Goal: Task Accomplishment & Management: Manage account settings

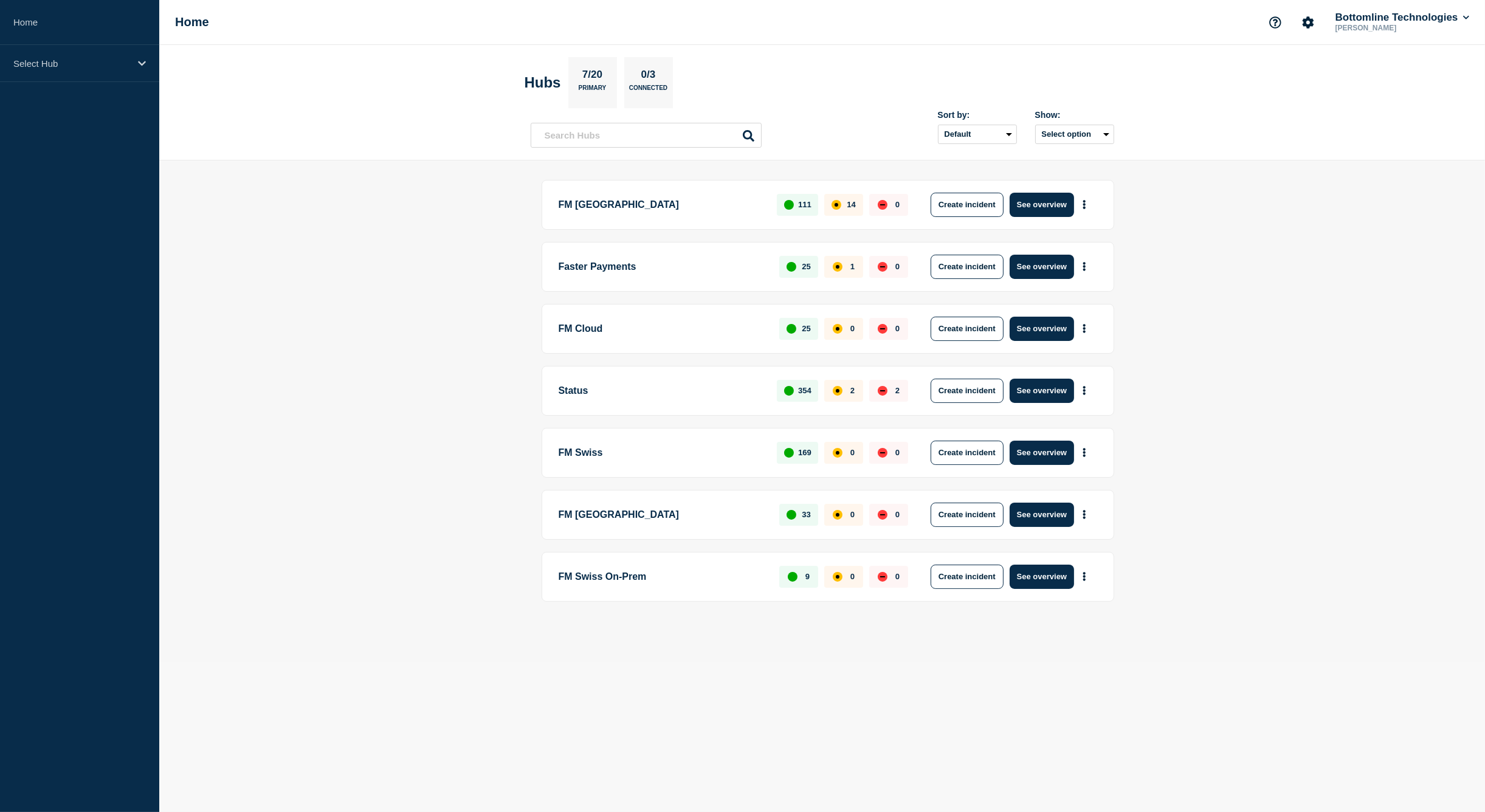
click at [428, 745] on body "Home Select Hub Home Bottomline Technologies Sebastien Vallon Hubs 7/20 Primary…" at bounding box center [742, 406] width 1485 height 812
click at [610, 270] on p "Faster Payments" at bounding box center [662, 266] width 207 height 25
click at [1045, 269] on button "See overview" at bounding box center [1041, 266] width 64 height 25
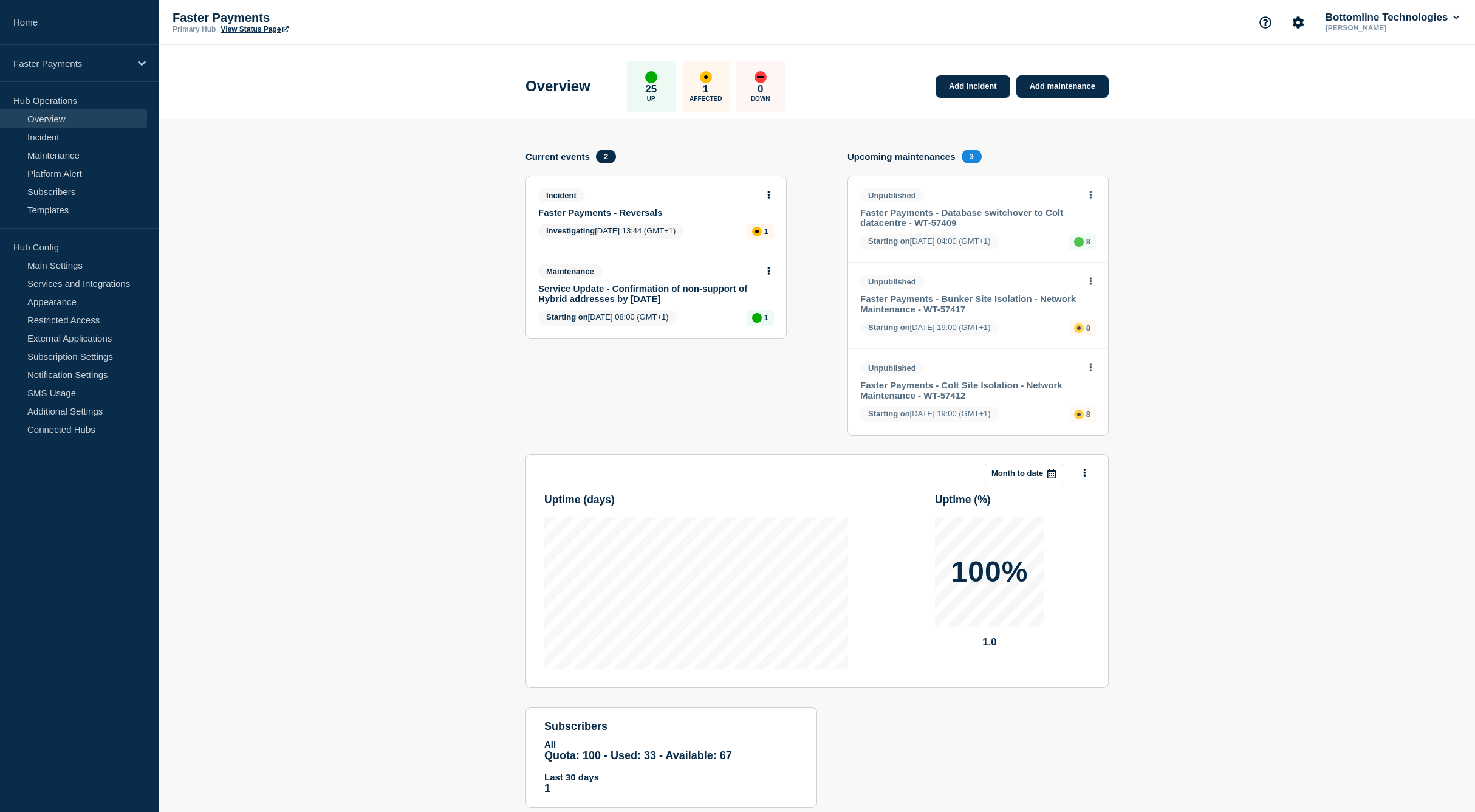
drag, startPoint x: 594, startPoint y: 210, endPoint x: 696, endPoint y: 222, distance: 102.7
click at [595, 210] on link "Faster Payments - Reversals" at bounding box center [648, 212] width 219 height 10
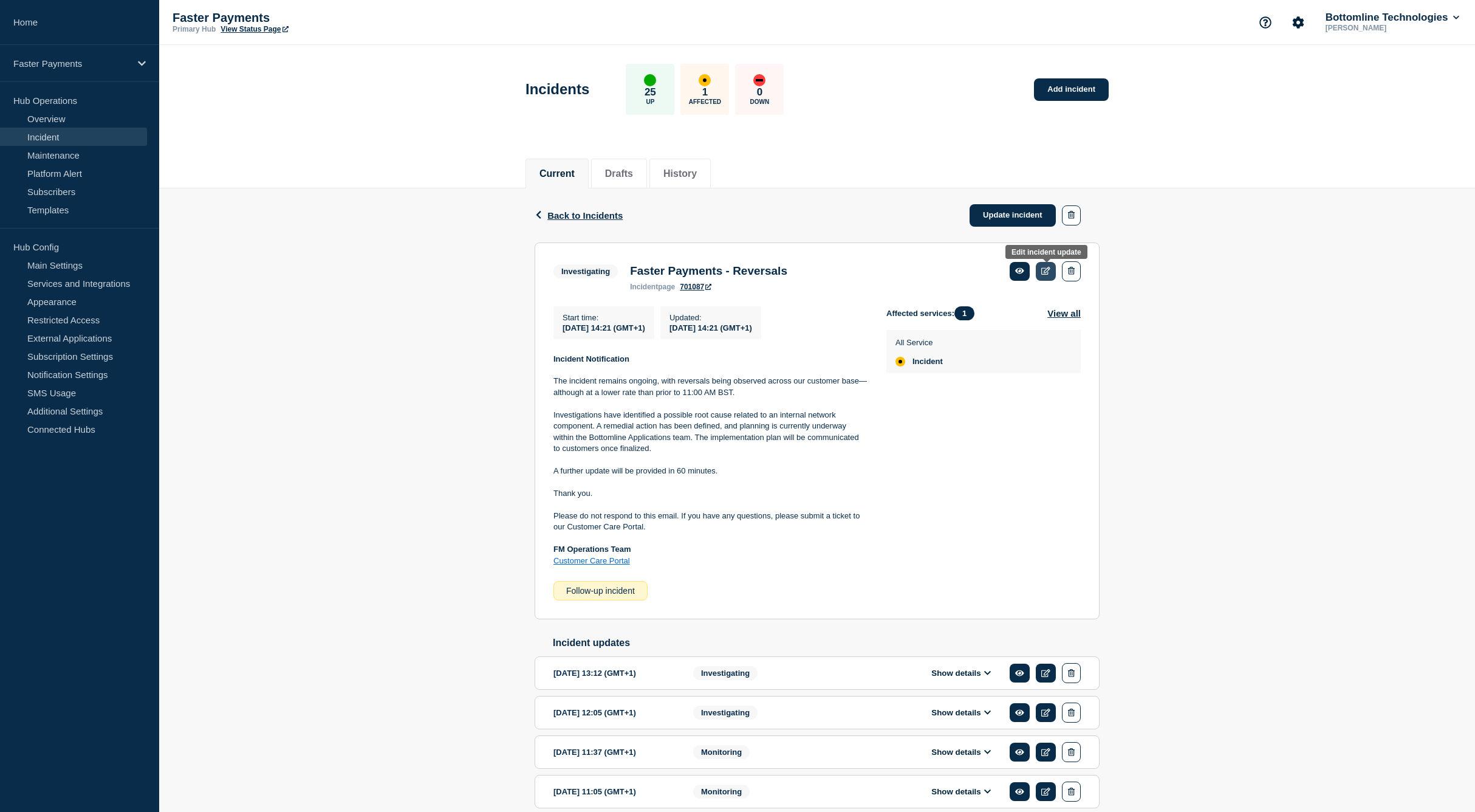
click at [1042, 271] on link at bounding box center [1046, 270] width 20 height 19
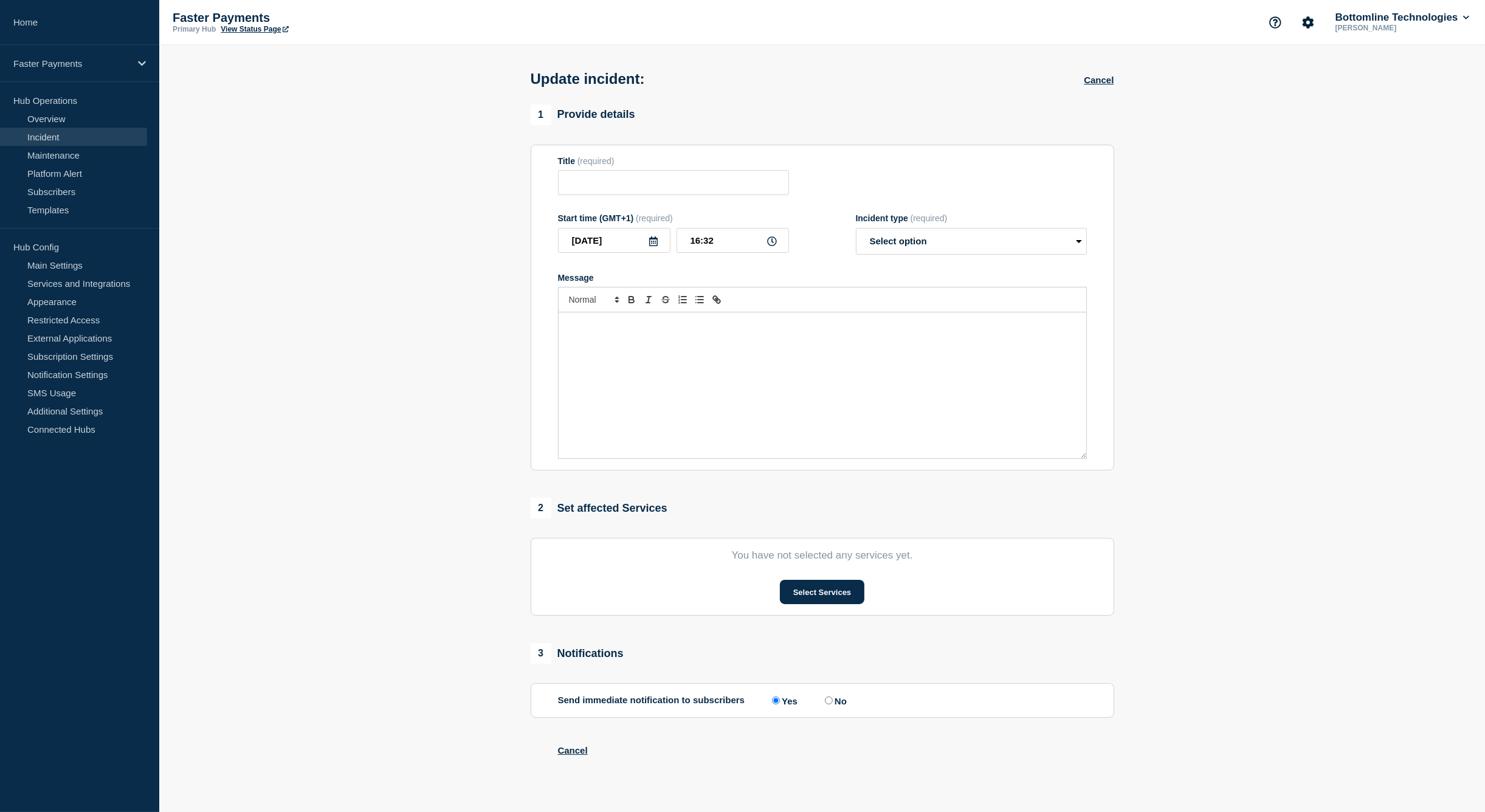
type input "Faster Payments - Reversals"
type input "14:21"
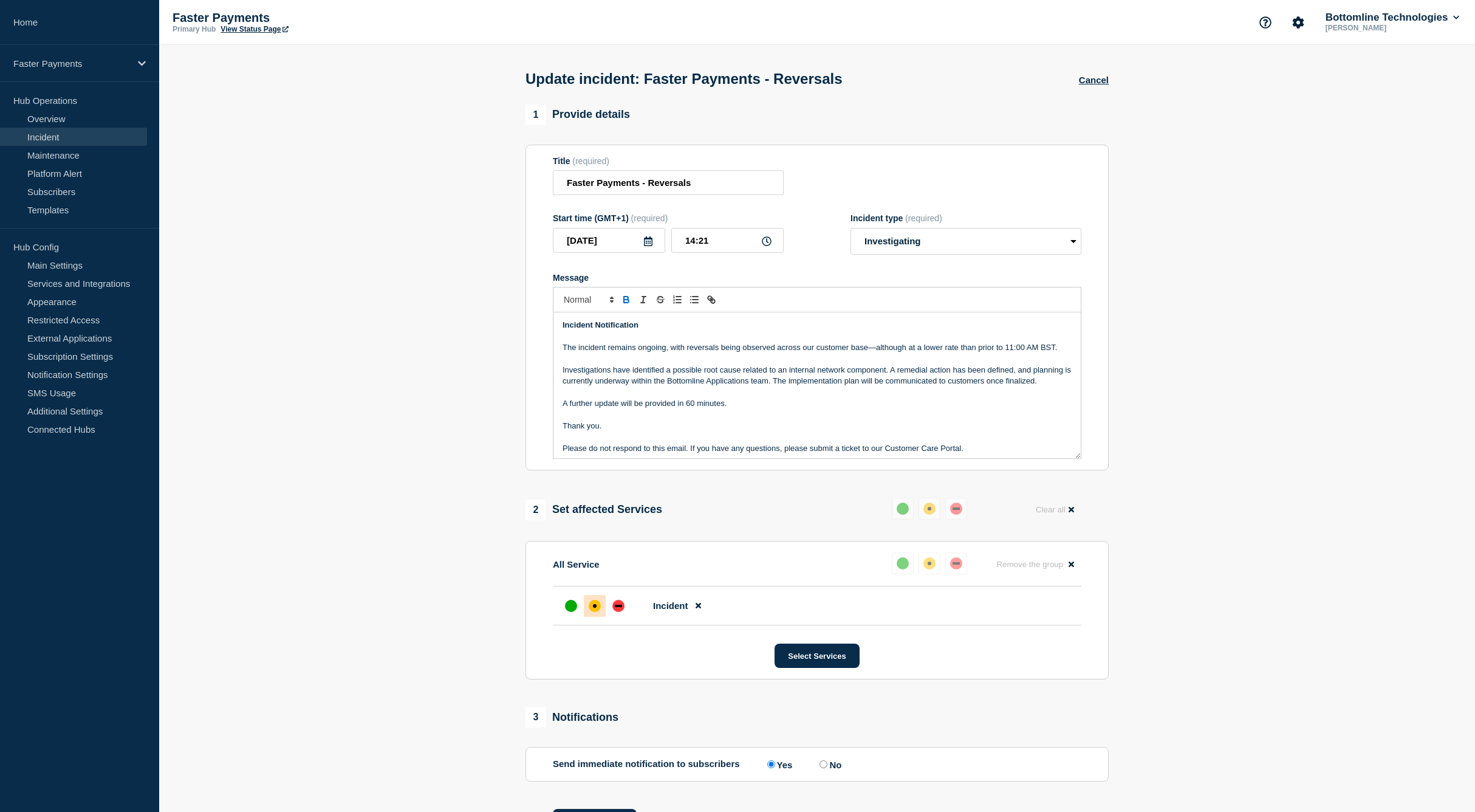
click at [691, 353] on p "The incident remains ongoing, with reversals being observed across our customer…" at bounding box center [817, 347] width 509 height 11
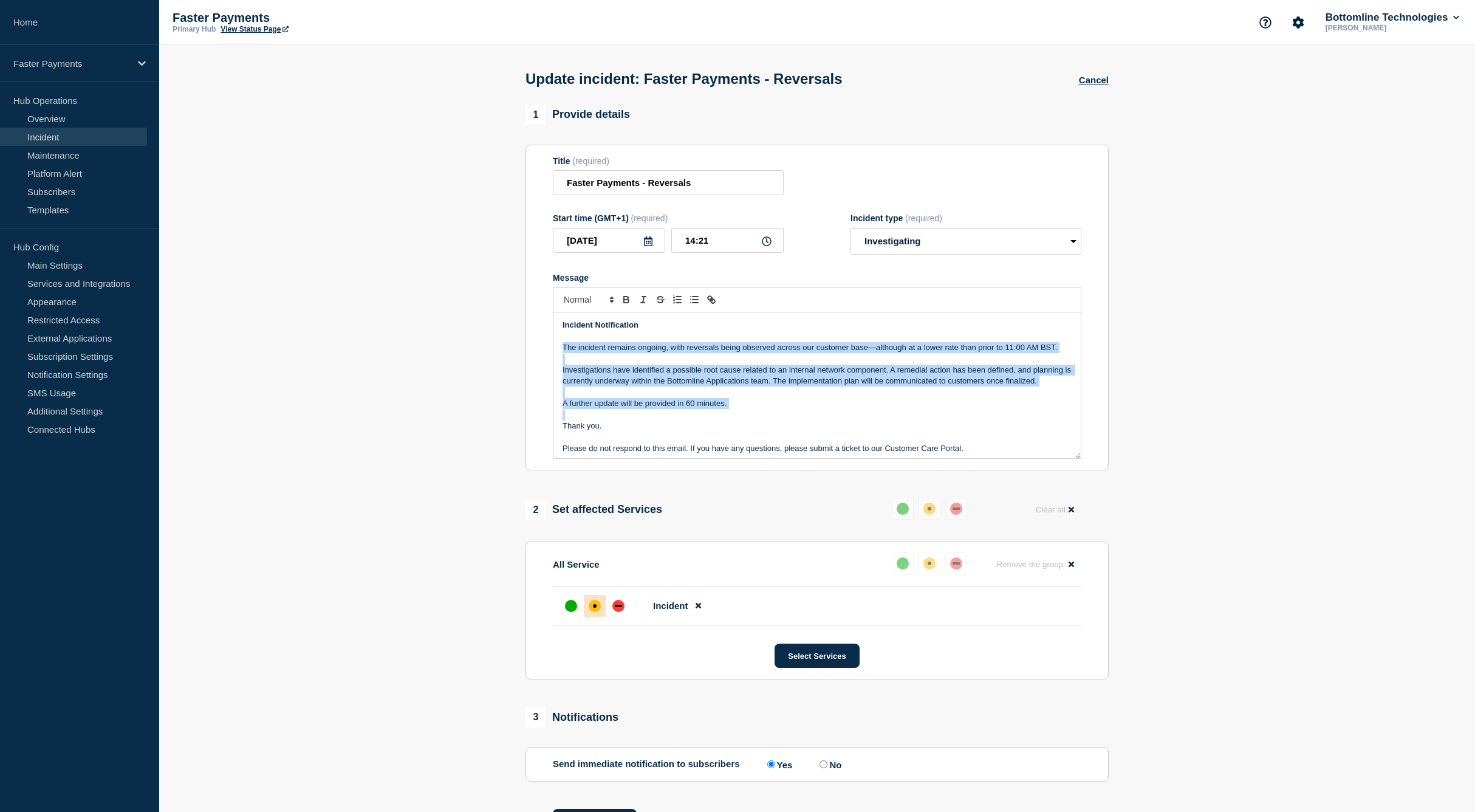
drag, startPoint x: 691, startPoint y: 353, endPoint x: 697, endPoint y: 418, distance: 65.3
click at [697, 418] on div "Incident Notification The incident remains ongoing, with reversals being observ…" at bounding box center [817, 386] width 528 height 146
copy div "The incident remains ongoing, with reversals being observed across our customer…"
click at [740, 371] on p "Investigations have identified a possible root cause related to an internal net…" at bounding box center [817, 376] width 509 height 23
click at [740, 370] on p "Investigations have identified a possible root cause related to an internal net…" at bounding box center [817, 376] width 509 height 23
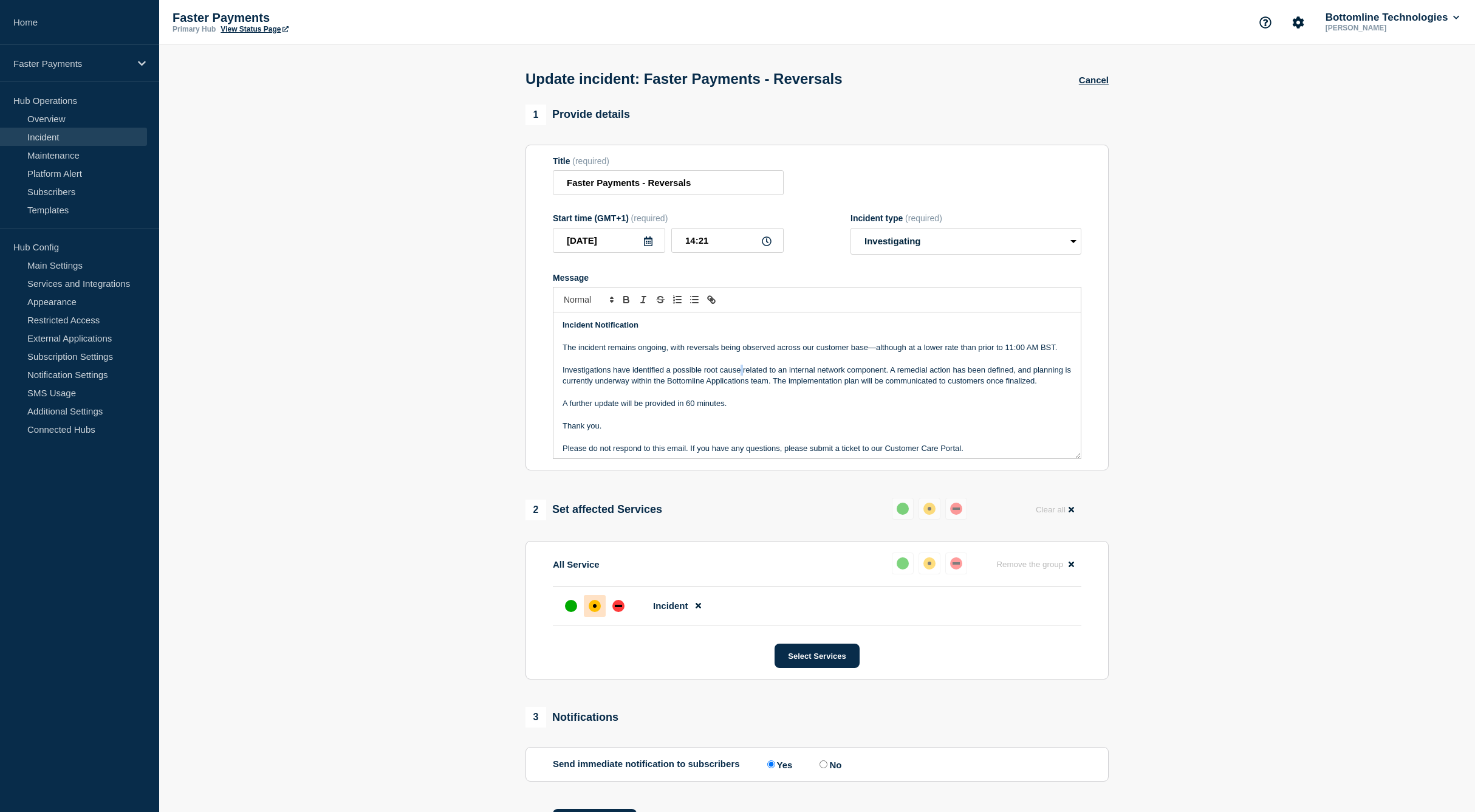
click at [740, 369] on p "Investigations have identified a possible root cause related to an internal net…" at bounding box center [817, 376] width 509 height 23
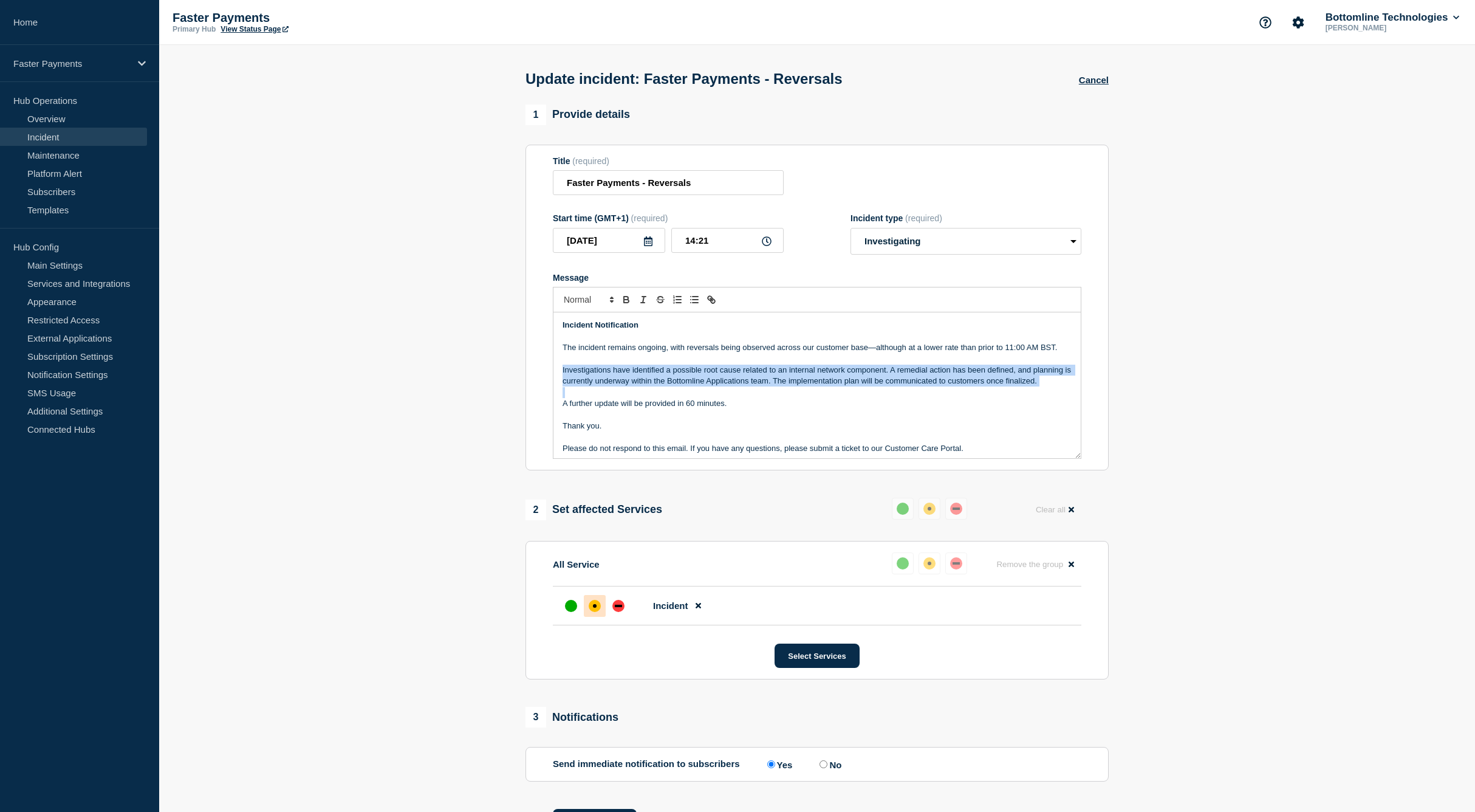
drag, startPoint x: 740, startPoint y: 369, endPoint x: 737, endPoint y: 386, distance: 17.3
click at [737, 386] on p "Investigations have identified a possible root cause related to an internal net…" at bounding box center [817, 376] width 509 height 23
copy p "Investigations have identified a possible root cause related to an internal net…"
click at [646, 387] on p "Investigations have identified a possible root cause related to an internal net…" at bounding box center [817, 376] width 509 height 23
drag, startPoint x: 615, startPoint y: 402, endPoint x: 637, endPoint y: 406, distance: 22.4
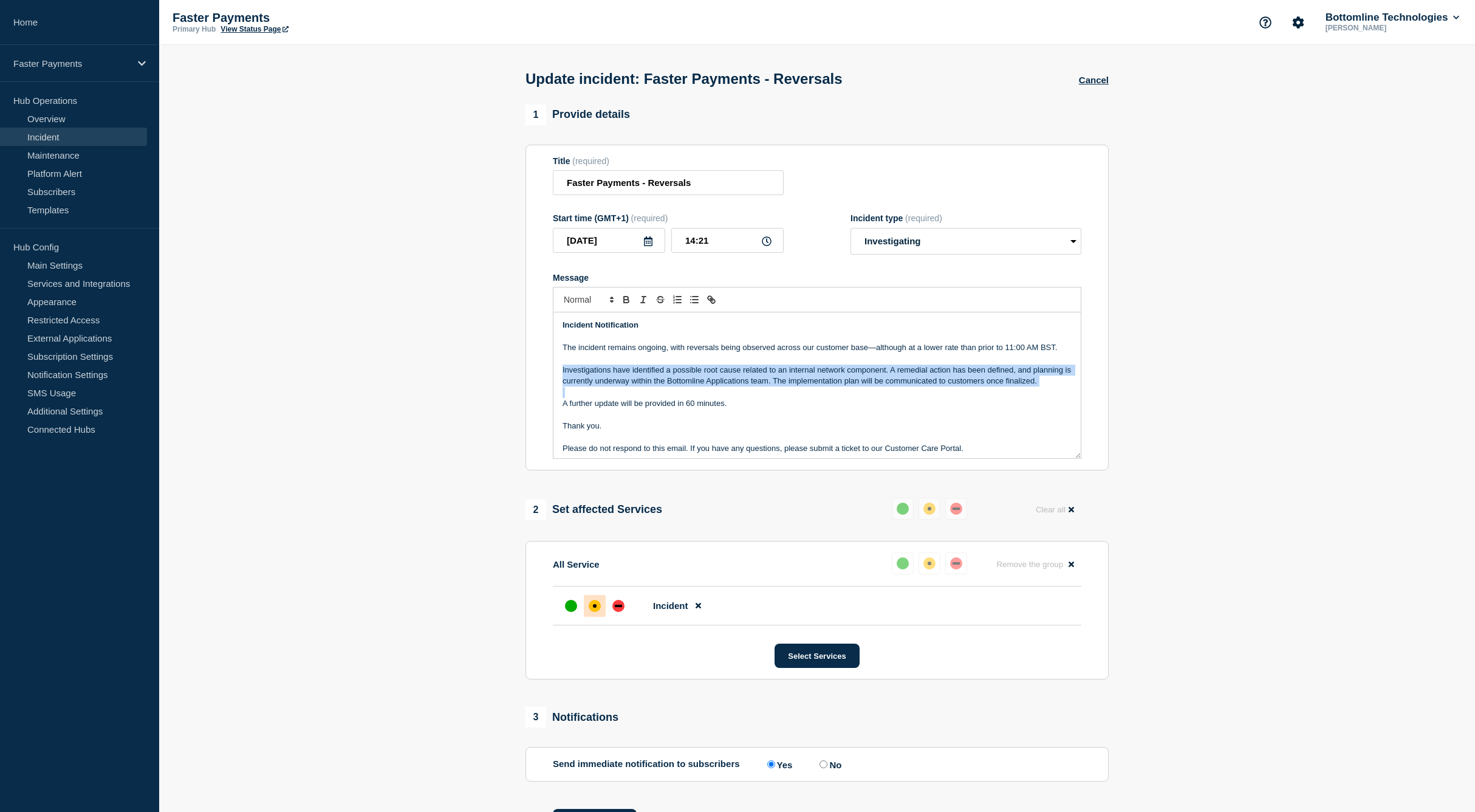
click at [615, 387] on p "Investigations have identified a possible root cause related to an internal net…" at bounding box center [817, 376] width 509 height 23
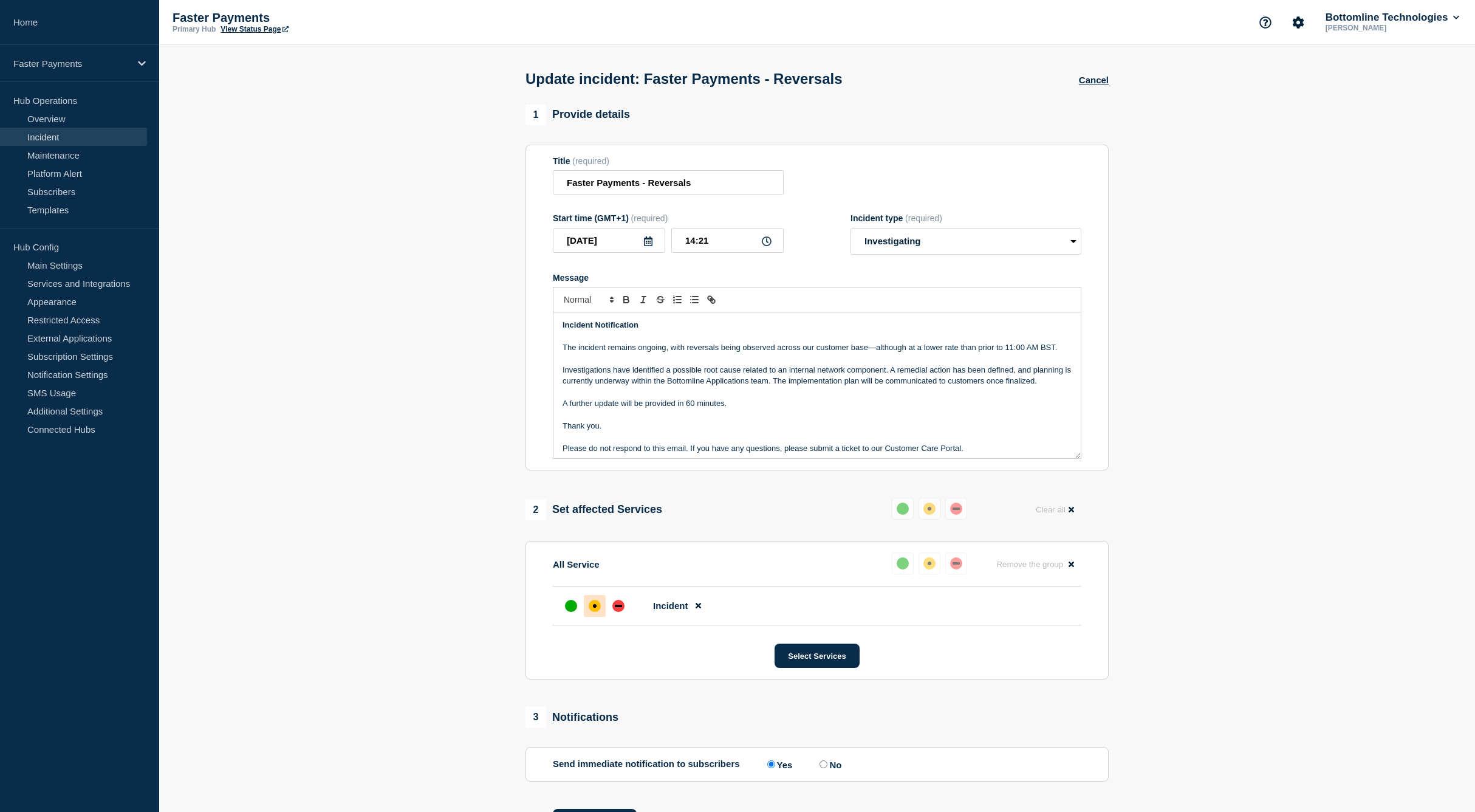
click at [718, 420] on p "Message" at bounding box center [817, 414] width 509 height 11
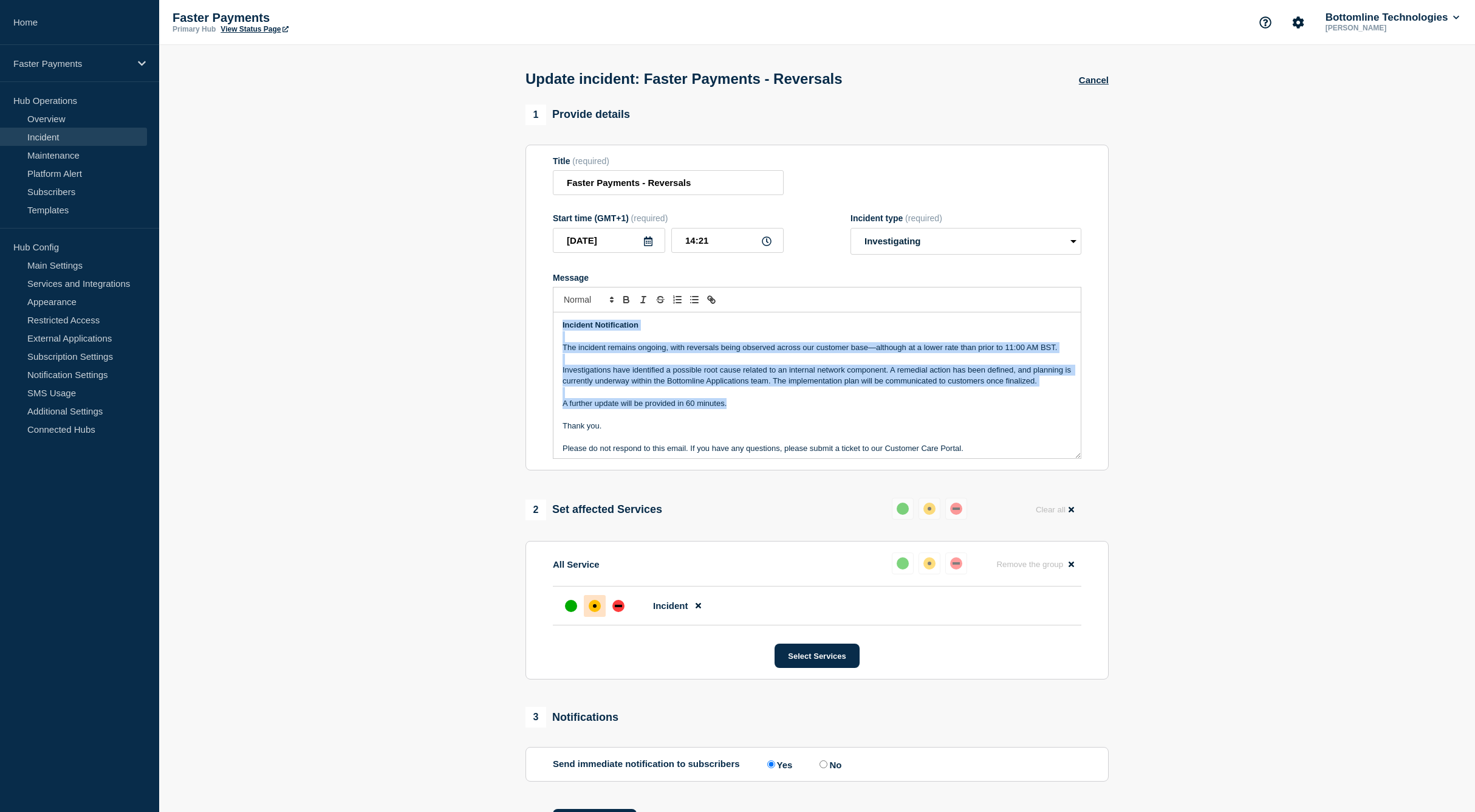
drag, startPoint x: 748, startPoint y: 418, endPoint x: 507, endPoint y: 329, distance: 256.9
click at [507, 329] on section "1 Provide details Title (required) Faster Payments - Reversals Start time (GMT+…" at bounding box center [817, 484] width 1316 height 760
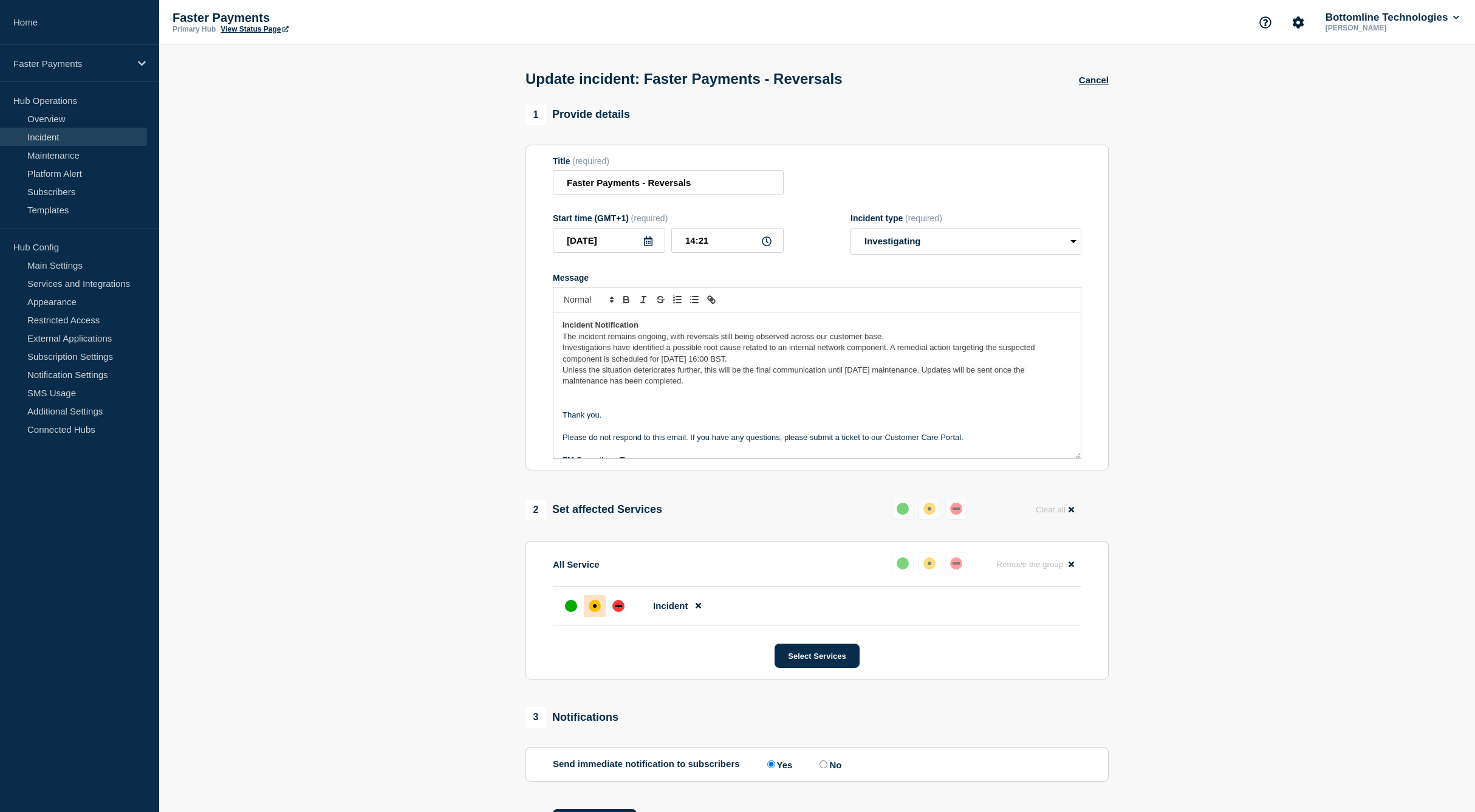
click at [664, 334] on p "The incident remains ongoing, with reversals still being observed across our cu…" at bounding box center [817, 336] width 509 height 11
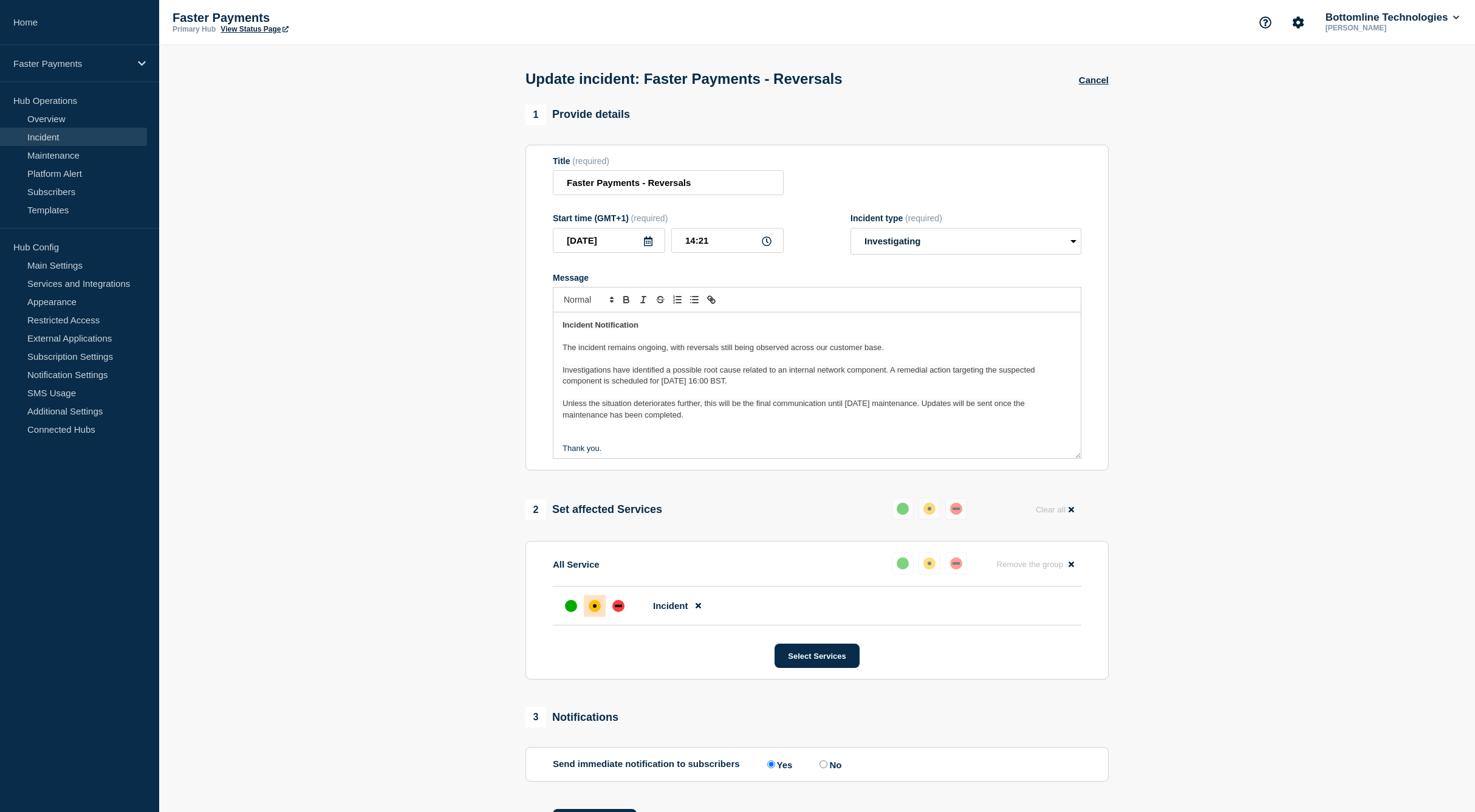
click at [809, 269] on form "Title (required) Faster Payments - Reversals Start time (GMT+1) (required) 2025…" at bounding box center [818, 307] width 529 height 303
drag, startPoint x: 877, startPoint y: 378, endPoint x: 691, endPoint y: 458, distance: 202.5
click at [877, 378] on span "Investigations have identified a possible root cause related to an internal net…" at bounding box center [799, 375] width 475 height 20
drag, startPoint x: 713, startPoint y: 413, endPoint x: 705, endPoint y: 412, distance: 8.1
click at [706, 414] on p "Unless the situation deteriorates further, this will be the final communication…" at bounding box center [817, 408] width 509 height 23
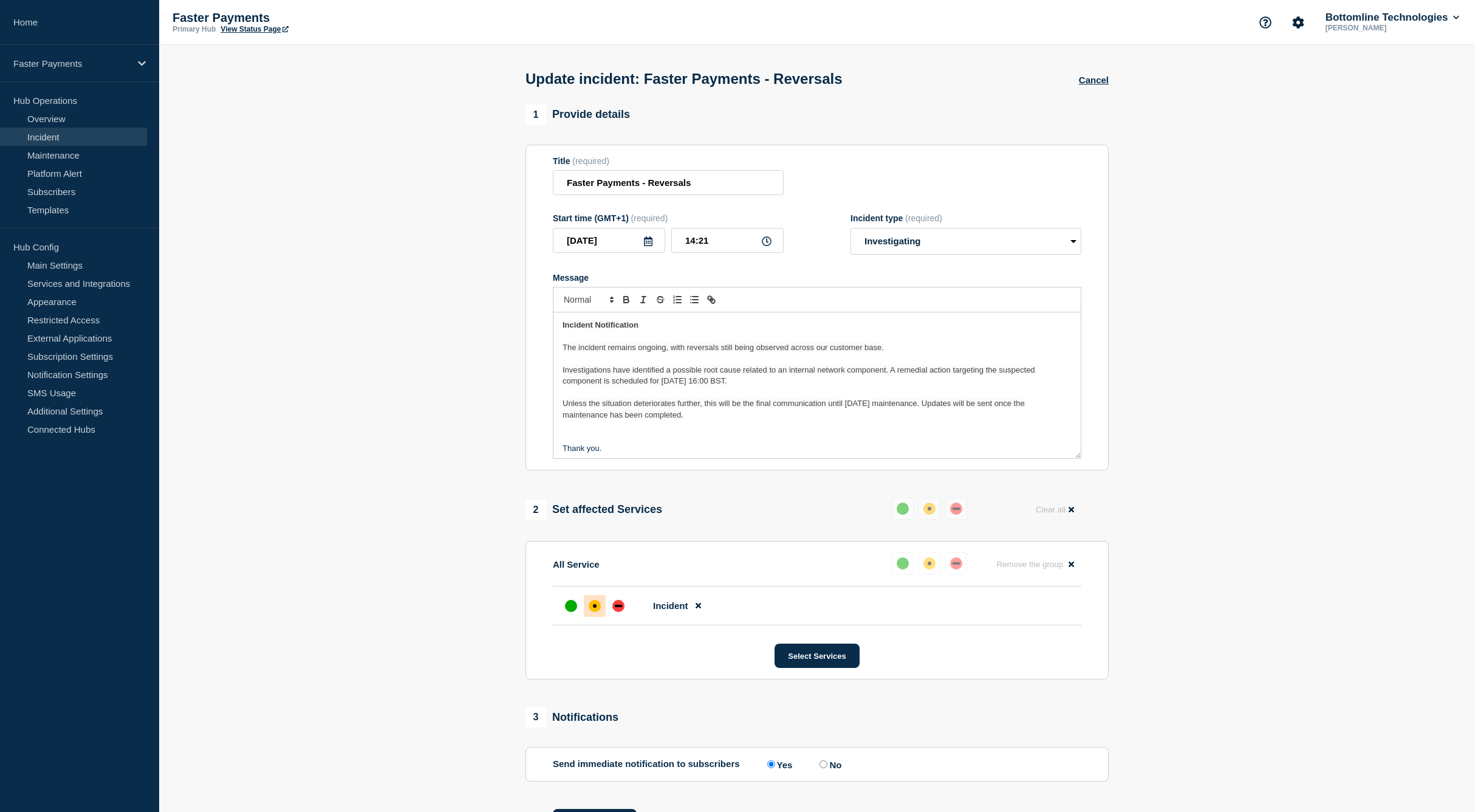
drag, startPoint x: 701, startPoint y: 421, endPoint x: 511, endPoint y: 275, distance: 239.6
click at [511, 275] on section "1 Provide details Title (required) Faster Payments - Reversals Start time (GMT+…" at bounding box center [817, 484] width 1316 height 760
copy div "Incident Notification The incident remains ongoing, with reversals still being …"
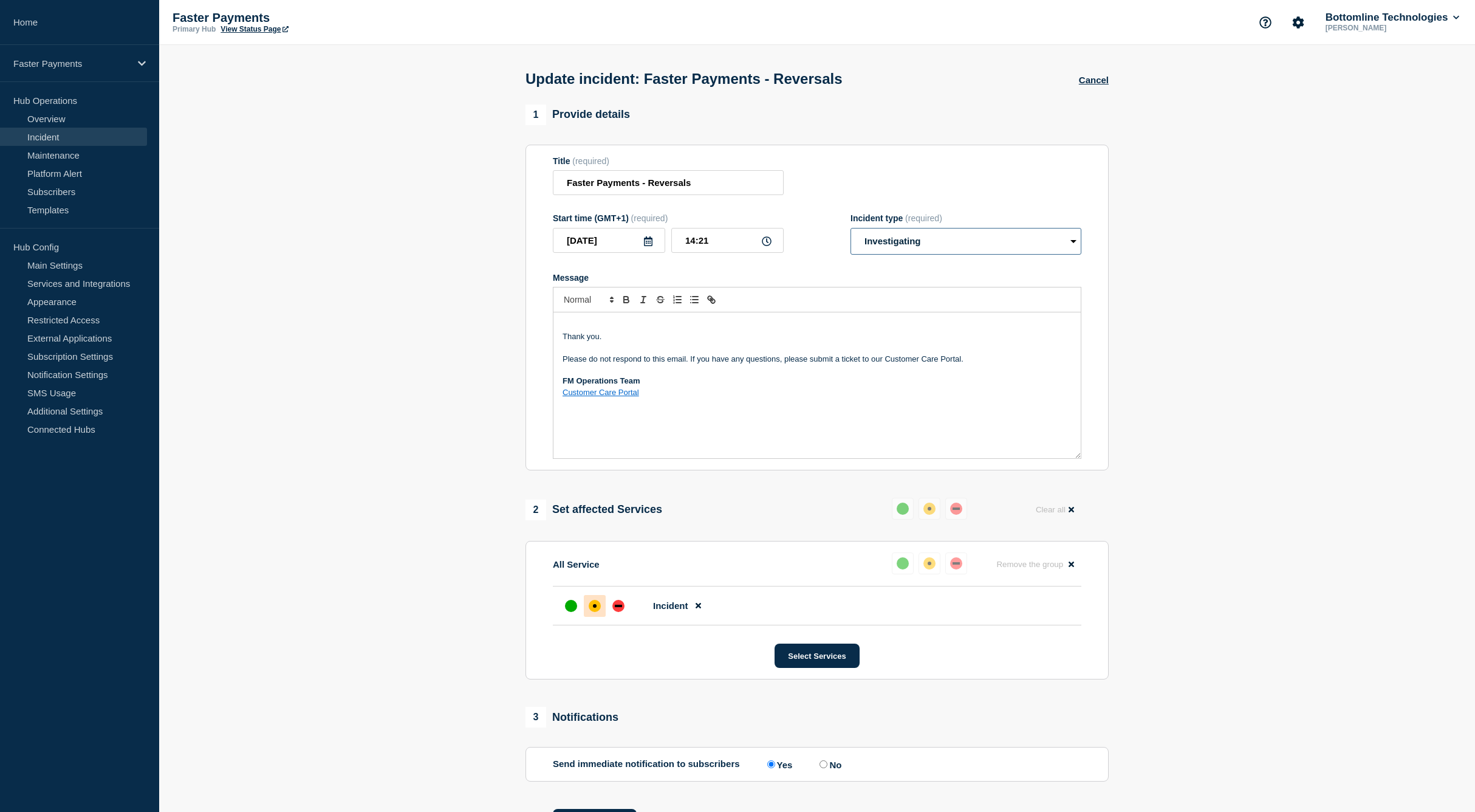
click at [964, 253] on select "Select option Investigating Identified Monitoring Resolved" at bounding box center [966, 241] width 231 height 27
click at [850, 232] on select "Select option Investigating Identified Monitoring Resolved" at bounding box center [966, 241] width 231 height 27
click at [689, 331] on p "Message" at bounding box center [817, 325] width 509 height 11
click at [902, 247] on select "Select option Investigating Identified Monitoring Resolved" at bounding box center [966, 241] width 231 height 27
select select "investigating"
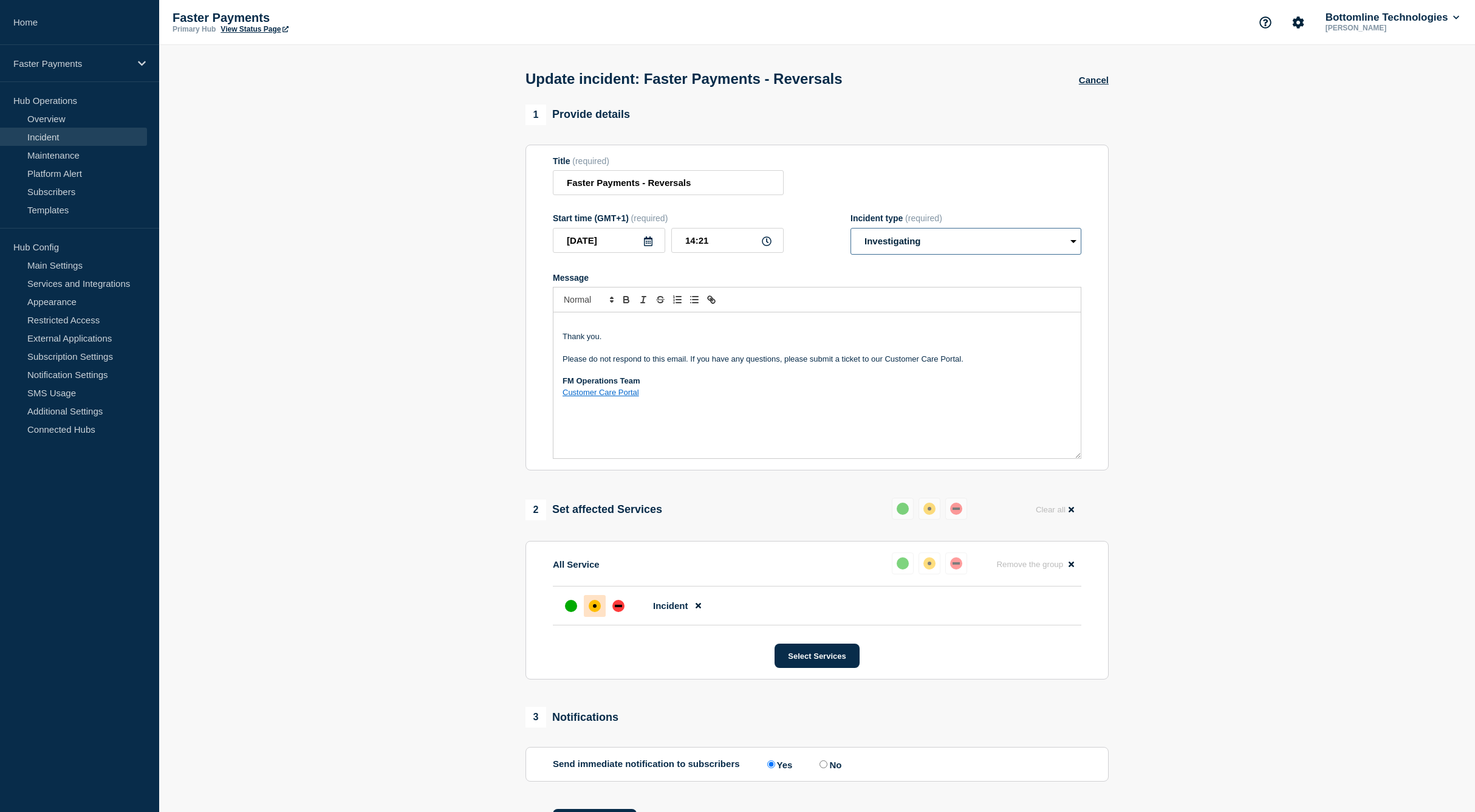
click at [850, 232] on select "Select option Investigating Identified Monitoring Resolved" at bounding box center [966, 241] width 231 height 27
click at [596, 330] on p "Message" at bounding box center [817, 325] width 509 height 11
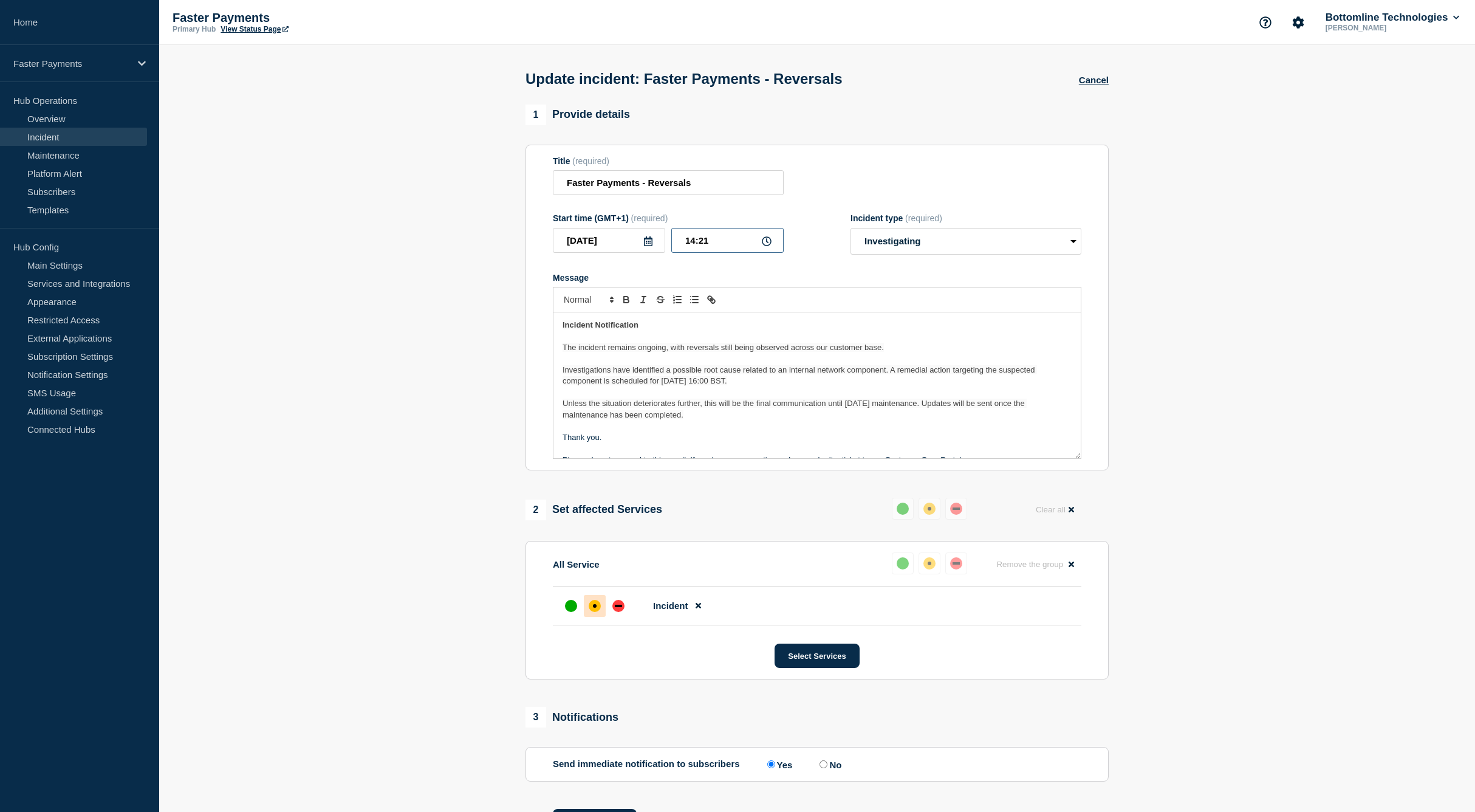
click at [681, 250] on input "14:21" at bounding box center [728, 240] width 112 height 25
type input "16:40"
click at [689, 395] on p "Message" at bounding box center [817, 392] width 509 height 11
click at [689, 398] on p "Message" at bounding box center [817, 392] width 509 height 11
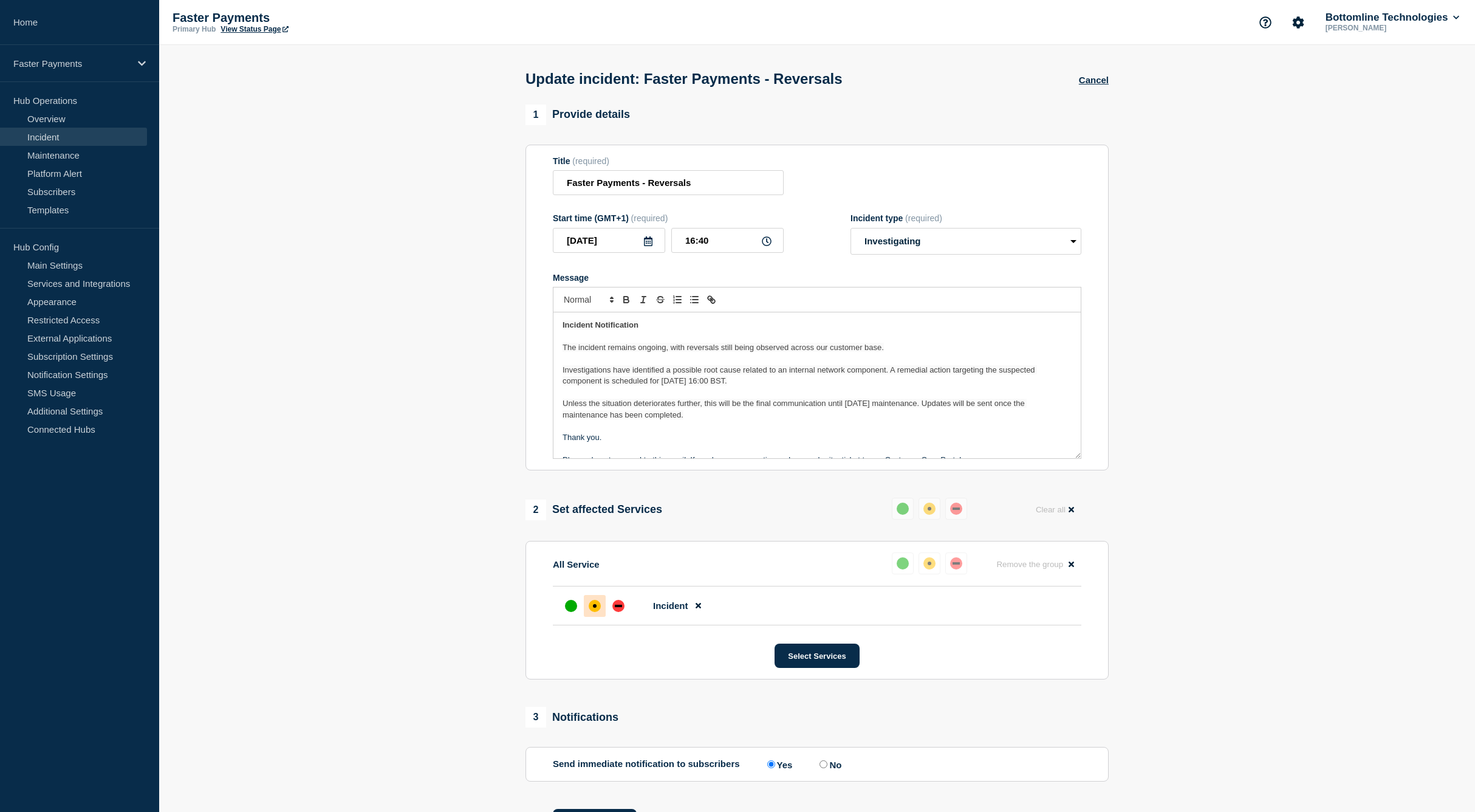
click at [696, 353] on p "The incident remains ongoing, with reversals still being observed across our cu…" at bounding box center [817, 347] width 509 height 11
click at [696, 349] on span "The incident remains ongoing, with reversals still being observed across our cu…" at bounding box center [723, 346] width 322 height 9
click at [705, 382] on span "Investigations have identified a possible root cause related to an internal net…" at bounding box center [799, 375] width 475 height 20
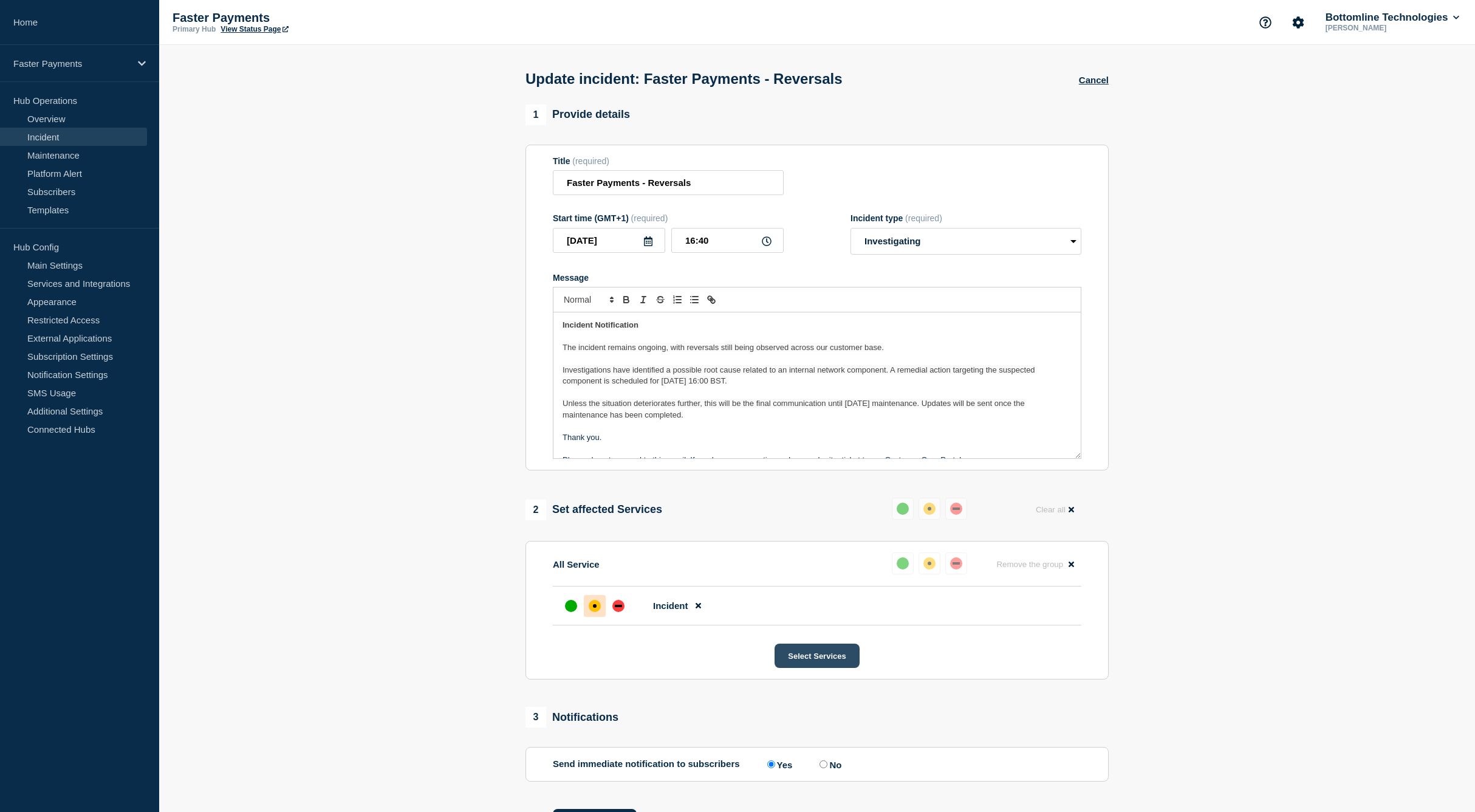
click at [813, 668] on button "Select Services" at bounding box center [817, 655] width 85 height 25
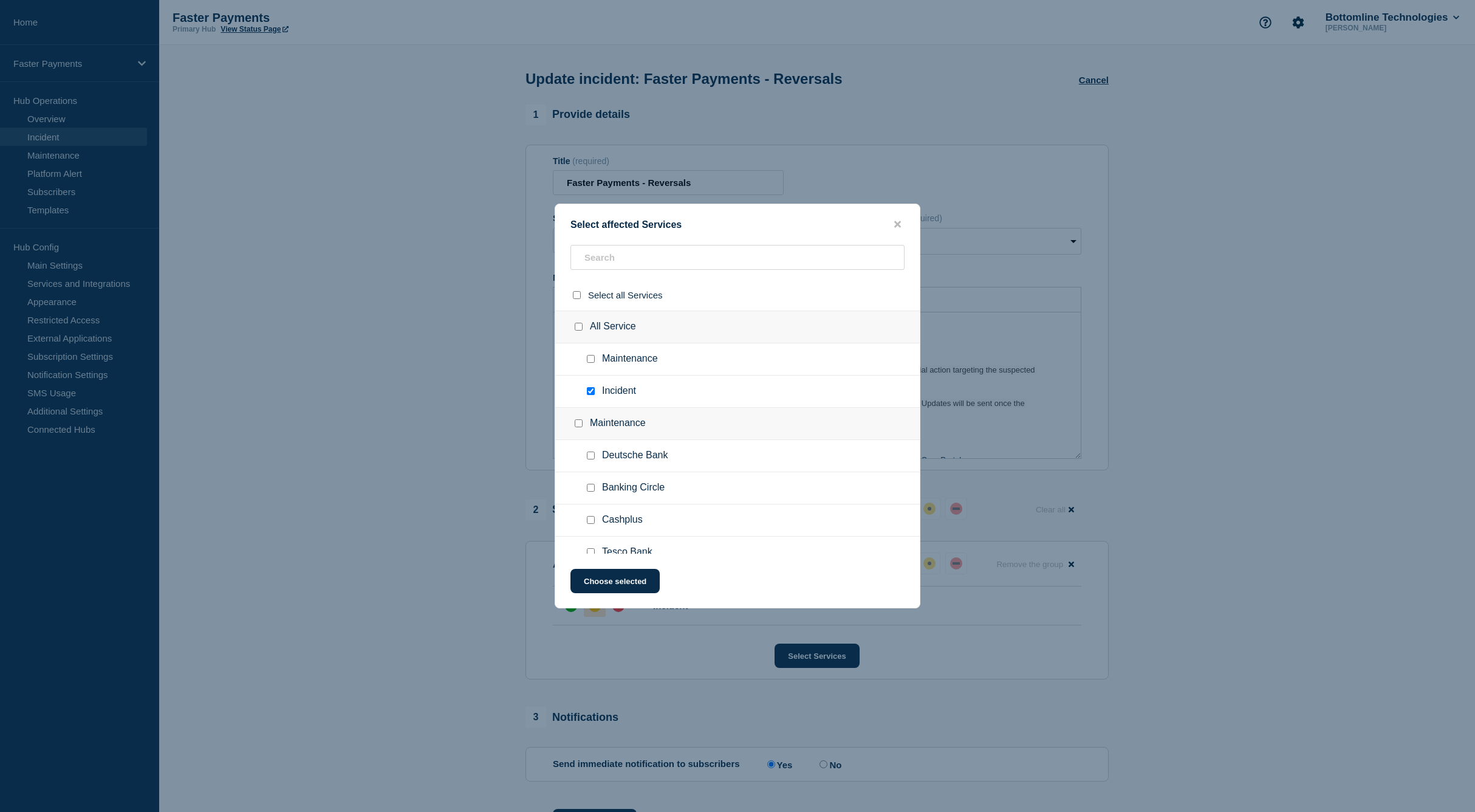
click at [894, 223] on button "close button" at bounding box center [898, 225] width 14 height 12
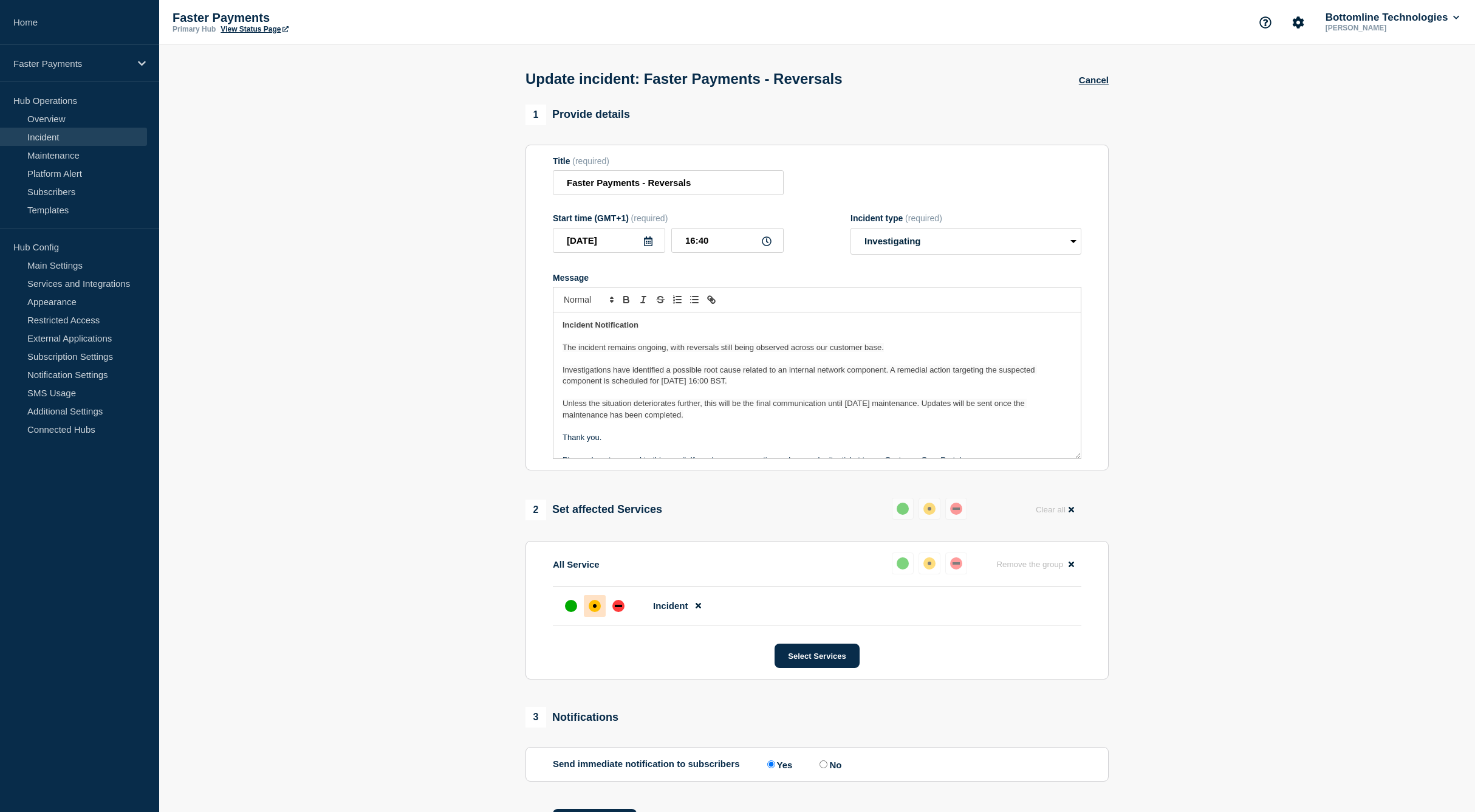
scroll to position [75, 0]
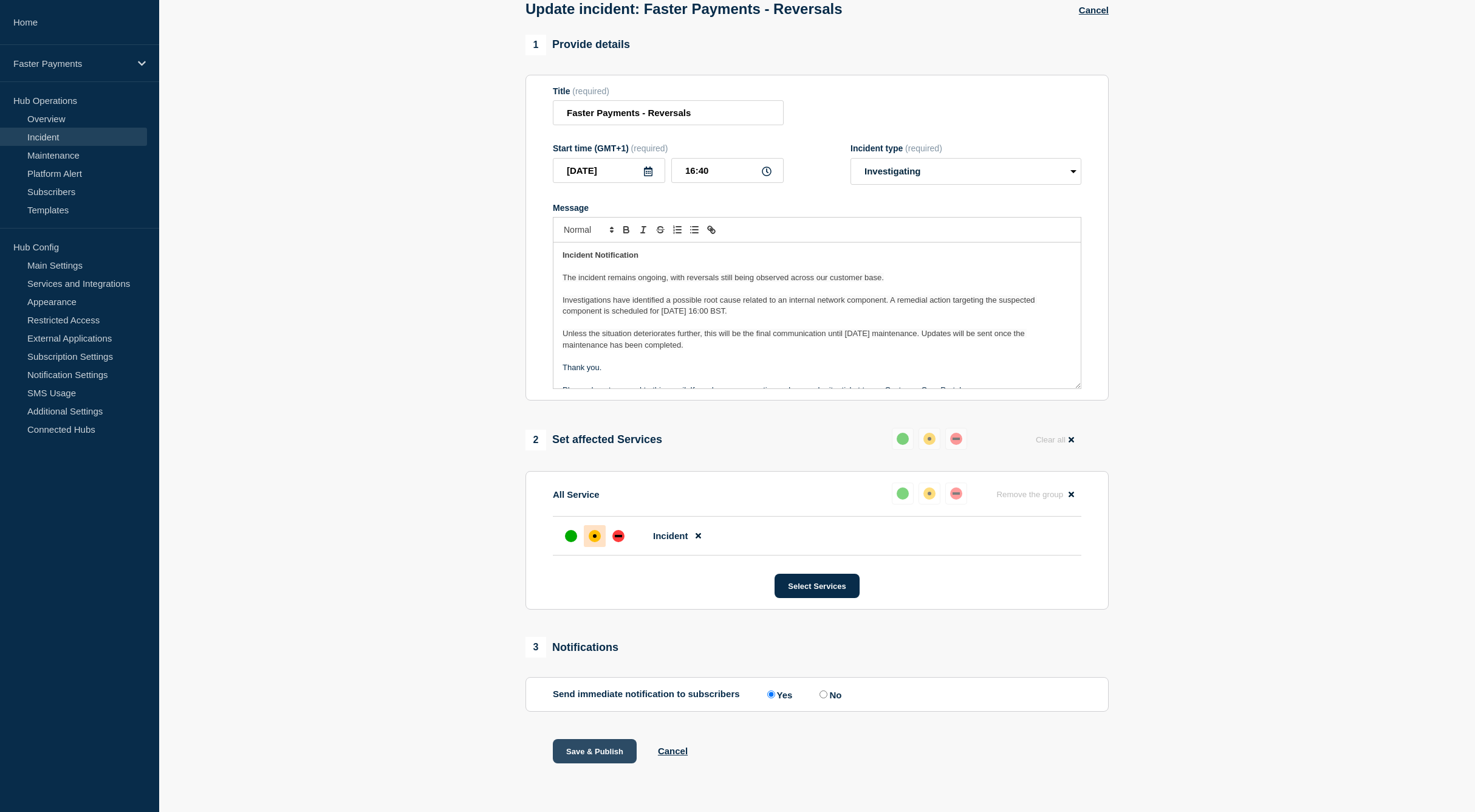
click at [604, 749] on button "Save & Publish" at bounding box center [595, 751] width 84 height 25
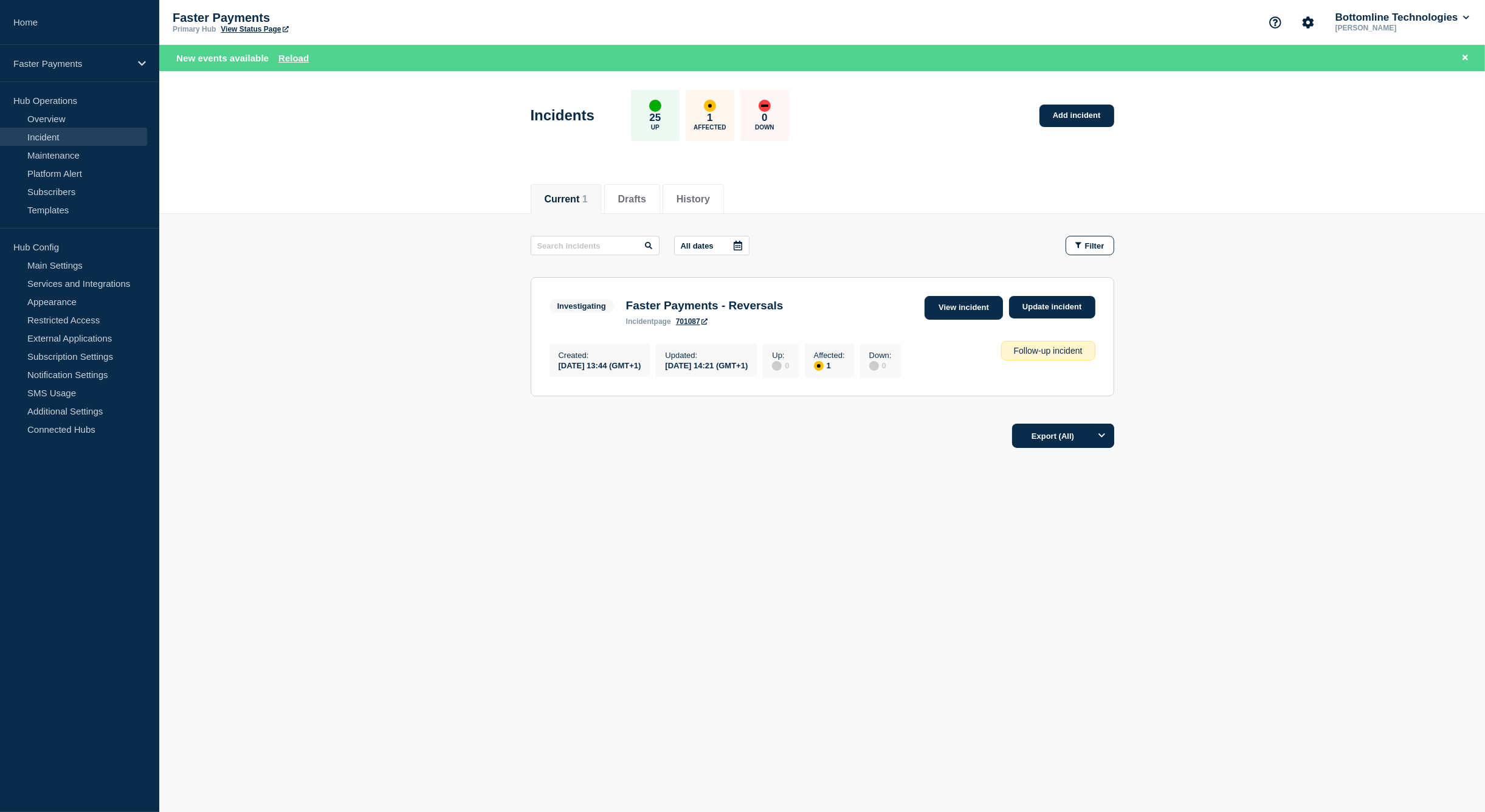
click at [960, 308] on link "View incident" at bounding box center [963, 308] width 78 height 24
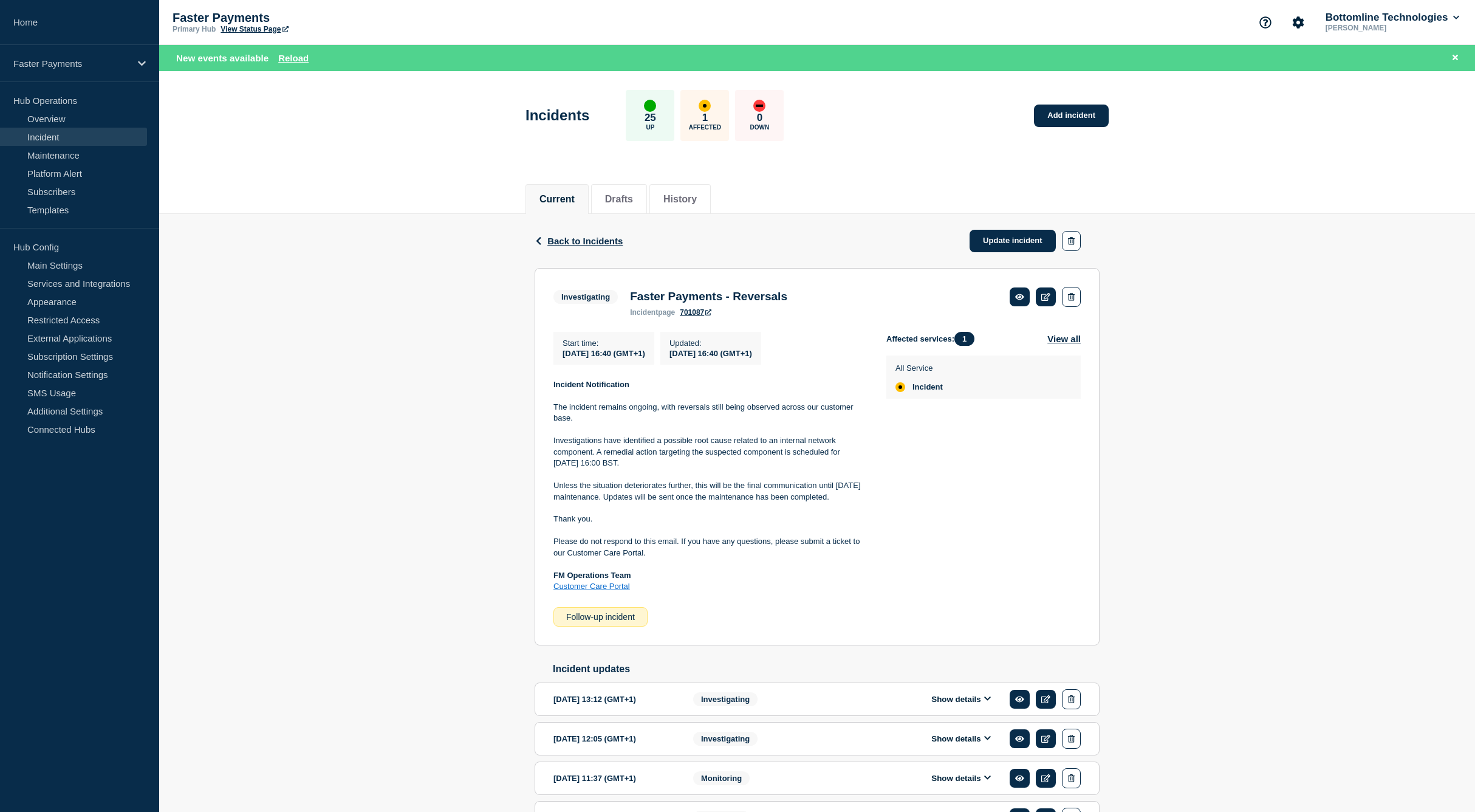
click at [1196, 445] on div "Back Back to Incidents Update incident Investigating Faster Payments - Reversal…" at bounding box center [817, 761] width 1316 height 1093
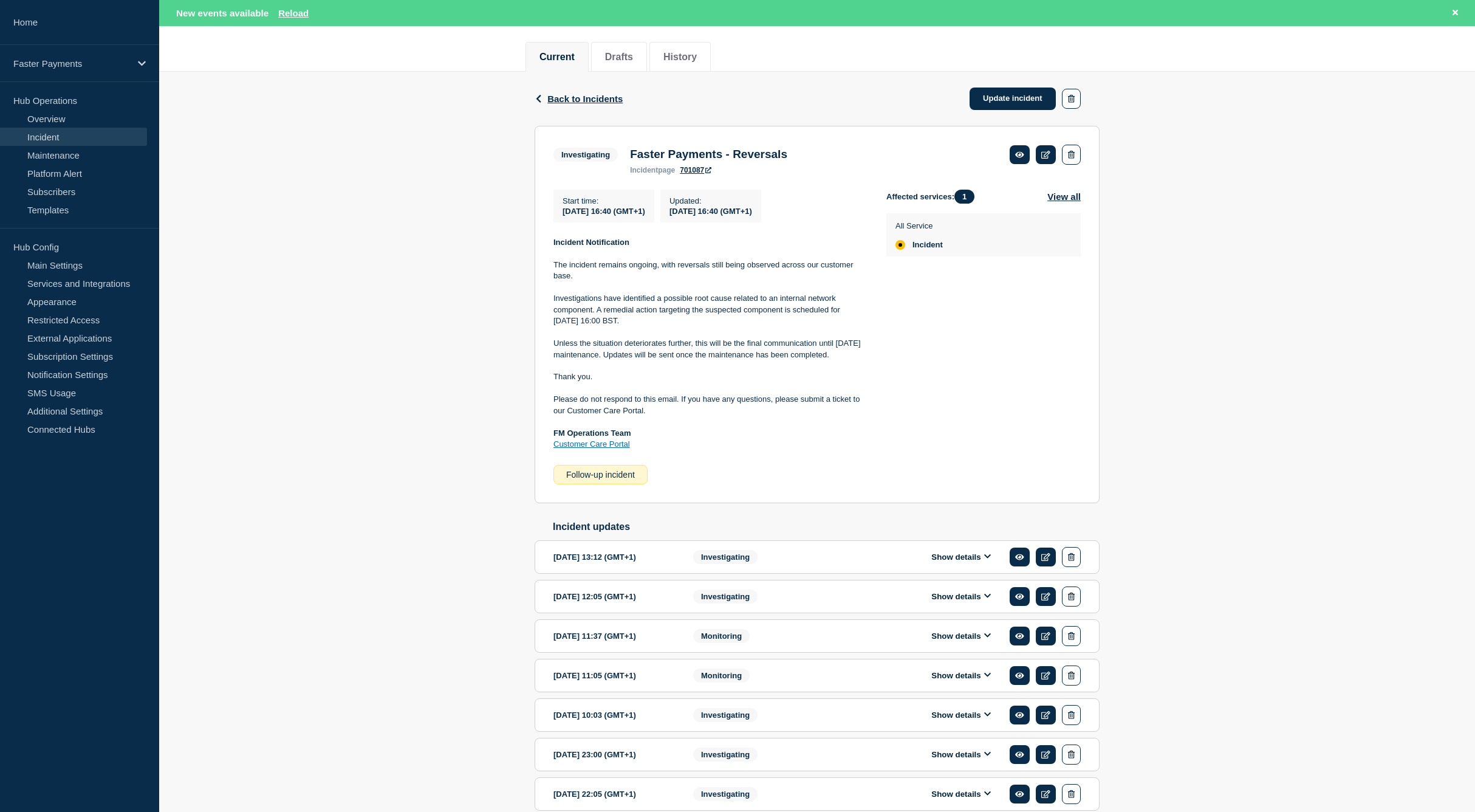
scroll to position [183, 0]
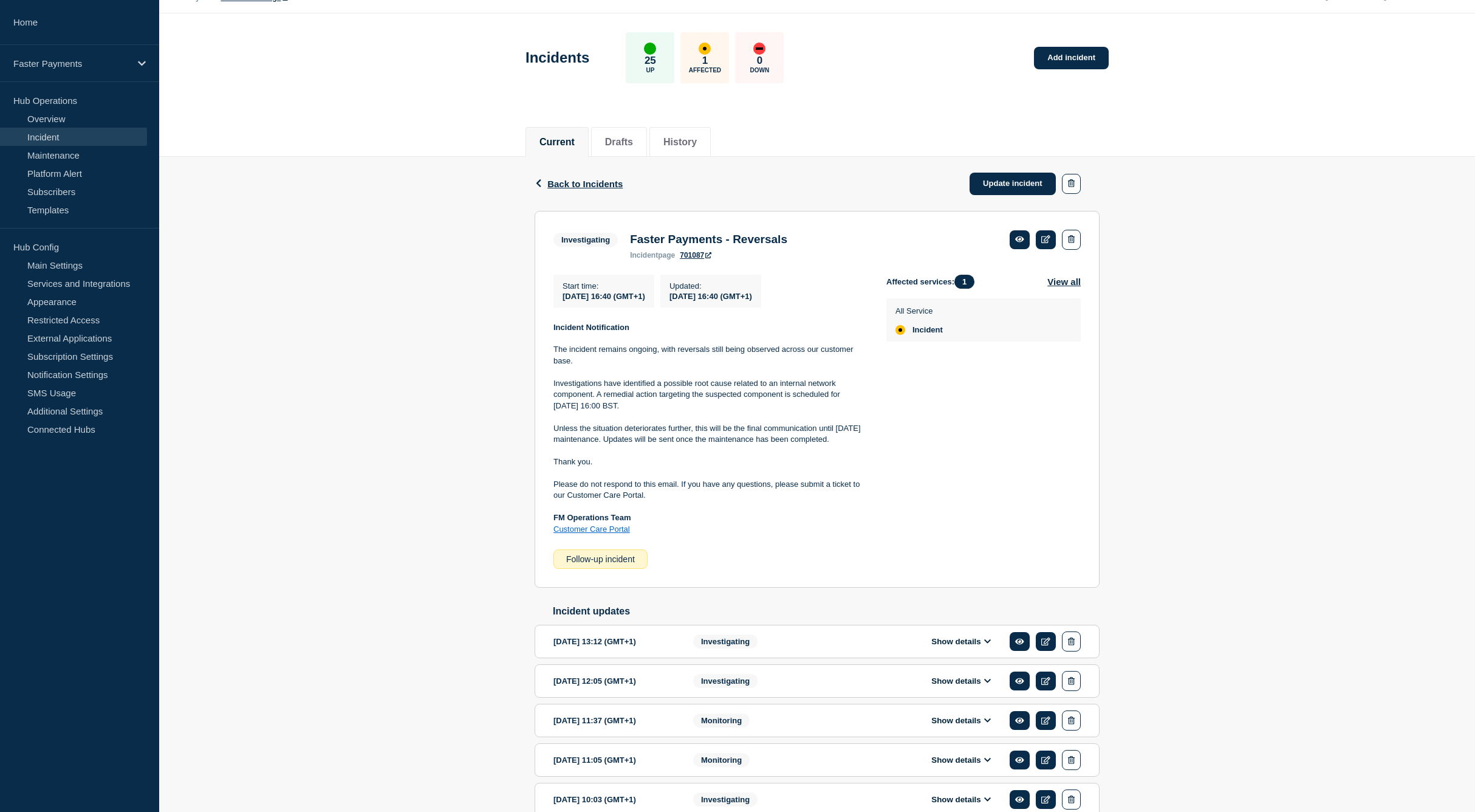
scroll to position [61, 0]
